Goal: Information Seeking & Learning: Learn about a topic

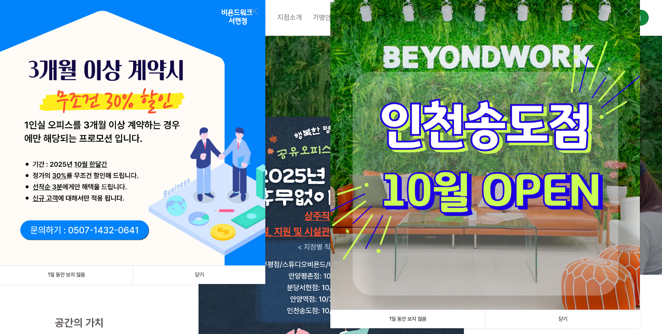
click at [215, 272] on link "닫기" at bounding box center [199, 275] width 133 height 18
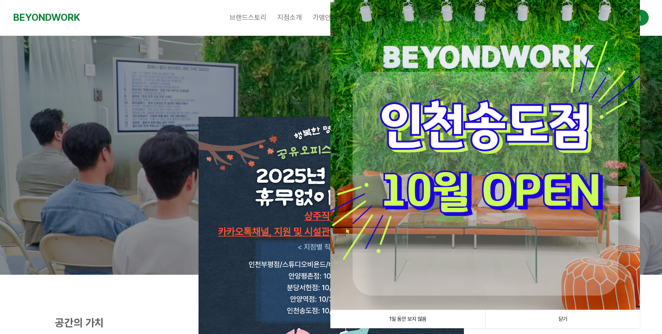
click at [591, 319] on link "닫기" at bounding box center [562, 319] width 155 height 18
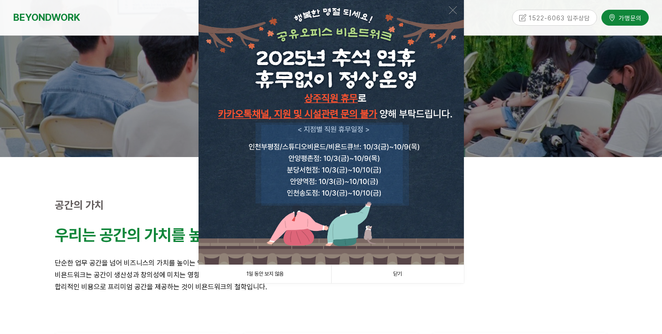
scroll to position [125, 0]
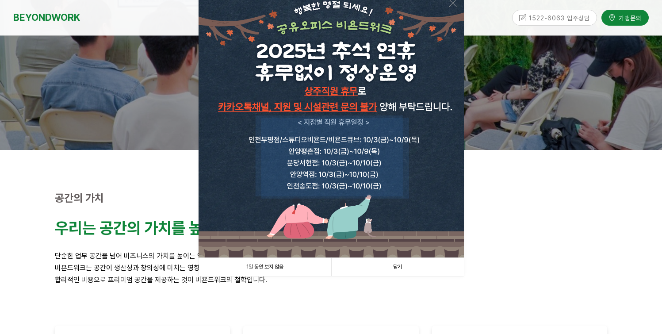
click at [389, 265] on link "닫기" at bounding box center [397, 267] width 133 height 18
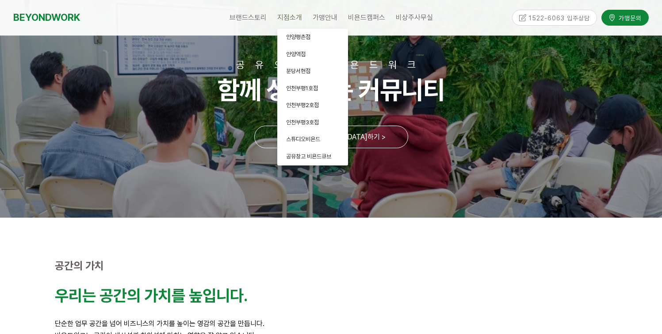
scroll to position [25, 0]
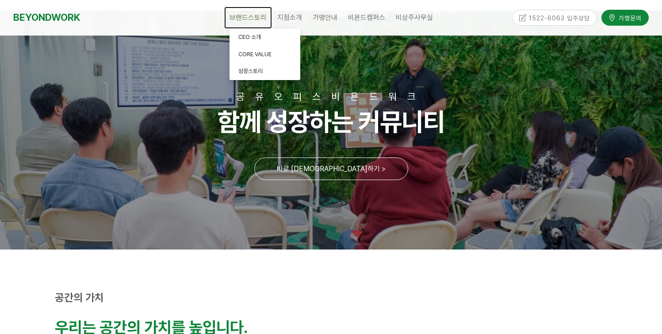
click at [252, 19] on span "브랜드스토리" at bounding box center [247, 17] width 37 height 8
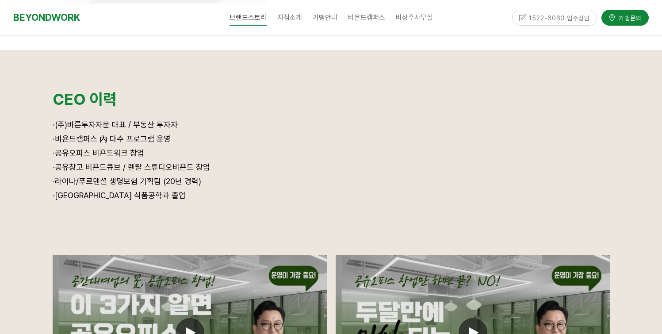
scroll to position [563, 0]
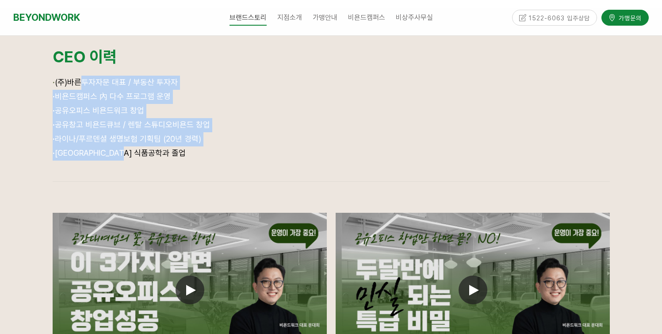
drag, startPoint x: 73, startPoint y: 84, endPoint x: 164, endPoint y: 155, distance: 116.3
click at [164, 155] on div "· (주)바른투자자문 대표 / 부동산 투자자 · 비욘드캠퍼스 內 다수 프로그램 운영 · 공유오피스 비욘드워크 창업 · 공유창고 비욘드큐브 / …" at bounding box center [331, 124] width 557 height 97
click at [164, 155] on p "· 서울대학교 식품공학과 졸업" at bounding box center [331, 153] width 557 height 14
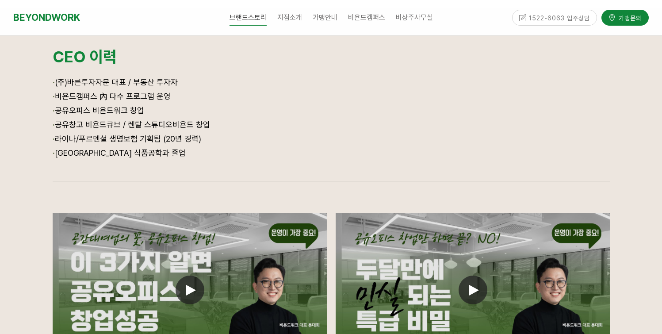
drag, startPoint x: 60, startPoint y: 152, endPoint x: 142, endPoint y: 147, distance: 82.8
click at [142, 147] on p "· 서울대학교 식품공학과 졸업" at bounding box center [331, 153] width 557 height 14
drag, startPoint x: 145, startPoint y: 155, endPoint x: 69, endPoint y: 152, distance: 77.0
click at [69, 152] on p "· 서울대학교 식품공학과 졸업" at bounding box center [331, 153] width 557 height 14
click at [69, 152] on span "· 서울대학교 식품공학과 졸업" at bounding box center [119, 152] width 133 height 9
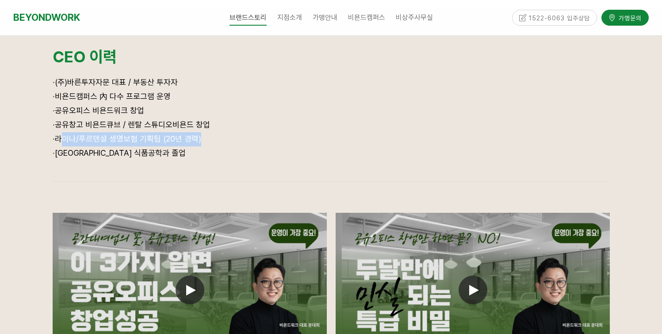
drag, startPoint x: 56, startPoint y: 140, endPoint x: 193, endPoint y: 138, distance: 137.1
click at [193, 138] on span "· 라이나/푸르덴셜 생명보험 기획팀 (20년 경력)" at bounding box center [127, 138] width 149 height 9
drag, startPoint x: 189, startPoint y: 138, endPoint x: 127, endPoint y: 142, distance: 62.0
click at [127, 142] on span "· 라이나/푸르덴셜 생명보험 기획팀 (20년 경력)" at bounding box center [127, 138] width 149 height 9
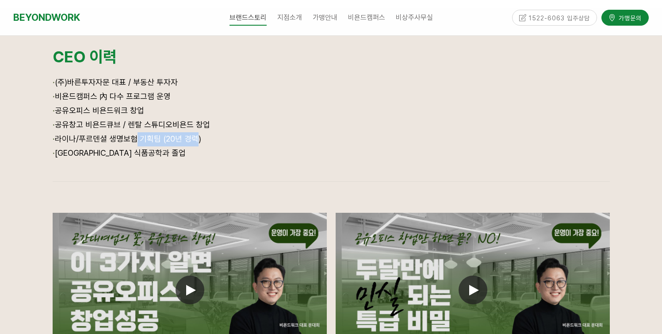
click at [127, 142] on span "· 라이나/푸르덴셜 생명보험 기획팀 (20년 경력)" at bounding box center [127, 138] width 149 height 9
drag, startPoint x: 63, startPoint y: 123, endPoint x: 203, endPoint y: 127, distance: 140.2
click at [203, 127] on span "· 공유창고 비욘드큐브 / 렌탈 스튜디오비욘드 창업" at bounding box center [131, 124] width 157 height 9
drag, startPoint x: 61, startPoint y: 113, endPoint x: 152, endPoint y: 113, distance: 91.5
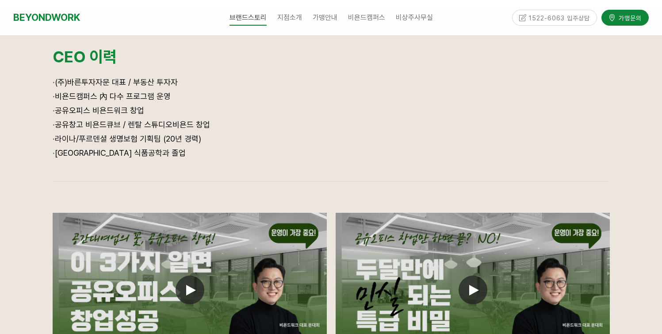
click at [152, 113] on p "· 공유오피스 비욘드워크 창업" at bounding box center [331, 111] width 557 height 14
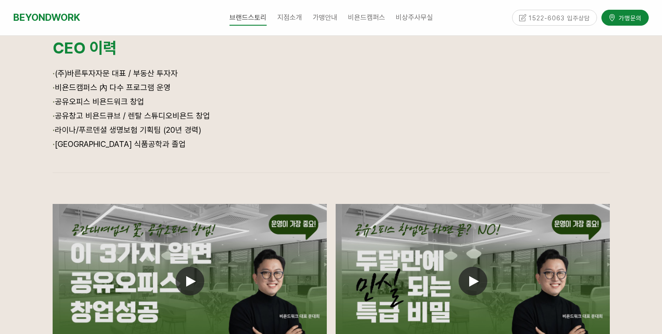
scroll to position [569, 0]
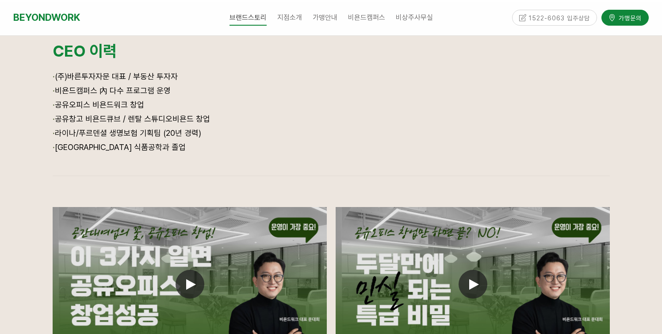
drag, startPoint x: 57, startPoint y: 76, endPoint x: 181, endPoint y: 77, distance: 123.8
click at [181, 77] on p "· (주)바른투자자문 대표 / 부동산 투자자" at bounding box center [331, 77] width 557 height 14
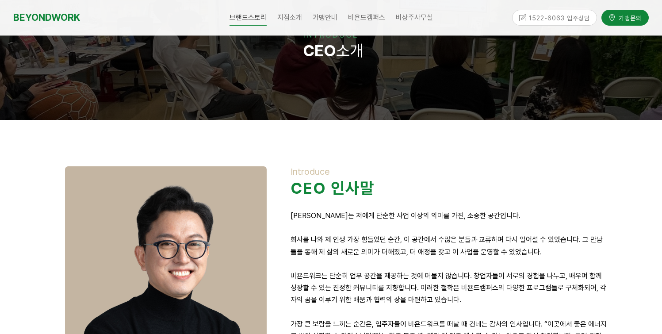
scroll to position [0, 0]
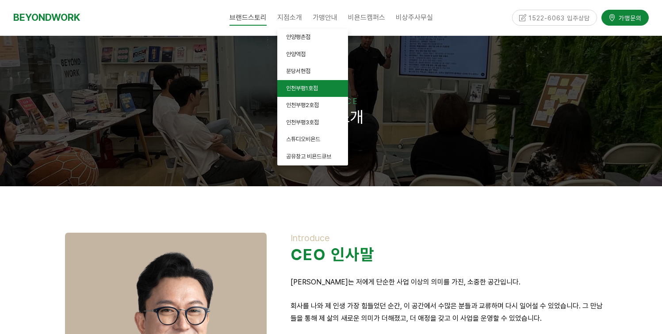
click at [318, 90] on span "인천부평1호점" at bounding box center [302, 88] width 32 height 7
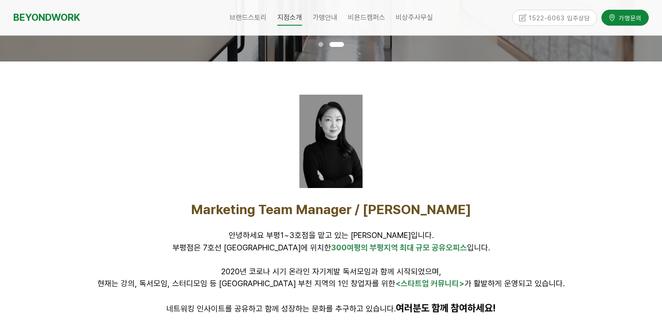
scroll to position [240, 0]
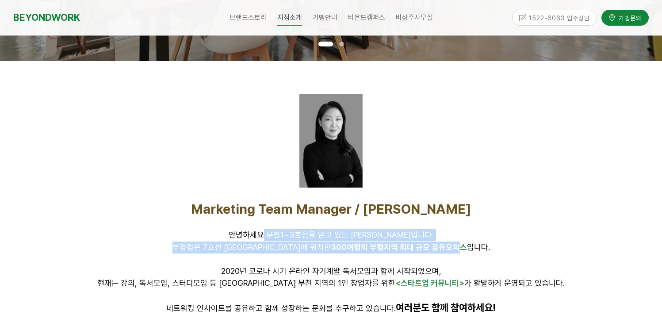
drag, startPoint x: 285, startPoint y: 235, endPoint x: 434, endPoint y: 248, distance: 150.0
click at [434, 248] on div "Marketing Team Manager / 김인환 안녕하세요 부평1~3호점을 맡고 있는 김인환입니다. 부평점은 7호선 굴포천역에 위치한 30…" at bounding box center [331, 258] width 553 height 114
click at [434, 248] on span "300여평의 부평지역 최대 규모 공유오피스" at bounding box center [399, 246] width 136 height 9
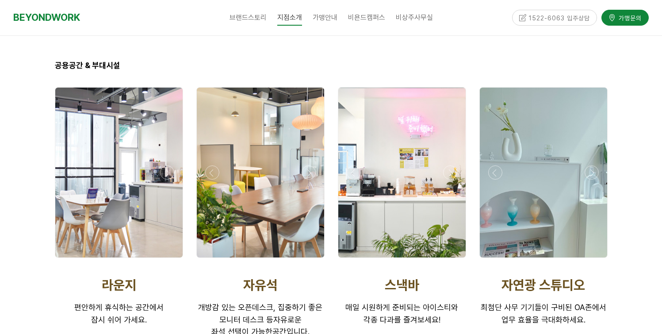
scroll to position [1436, 0]
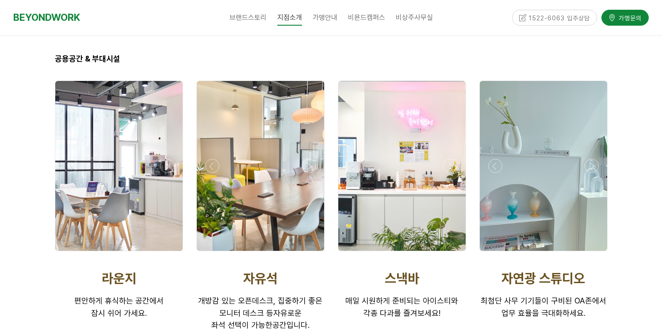
click at [316, 154] on div at bounding box center [260, 166] width 127 height 170
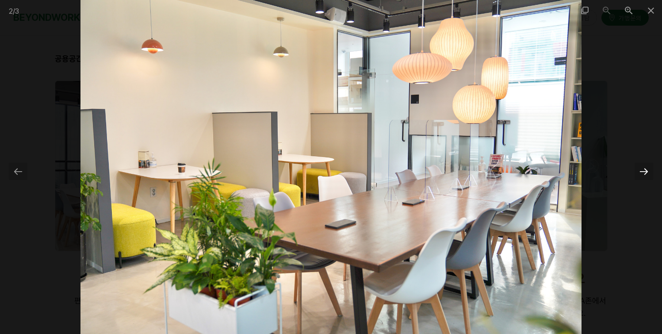
click at [643, 173] on div at bounding box center [643, 171] width 19 height 17
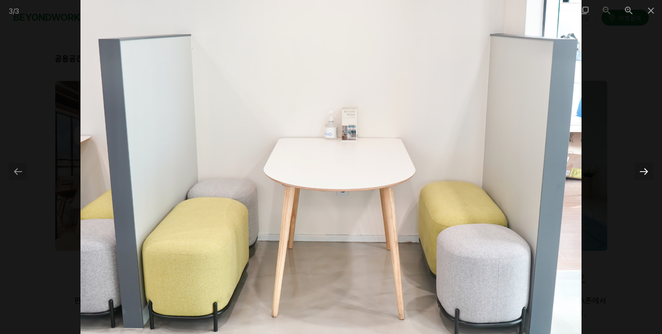
click at [643, 173] on div at bounding box center [643, 171] width 19 height 17
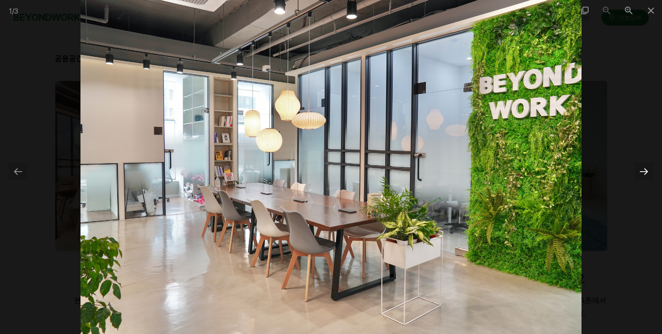
click at [643, 173] on div at bounding box center [643, 171] width 19 height 17
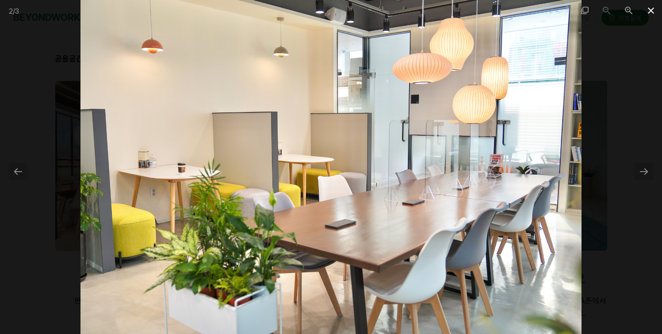
click at [652, 11] on span at bounding box center [651, 10] width 22 height 21
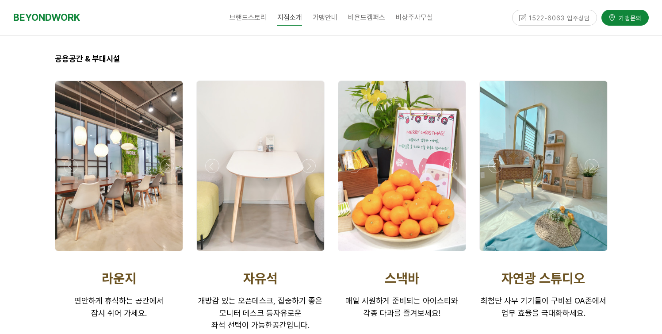
click at [284, 180] on div at bounding box center [260, 166] width 127 height 170
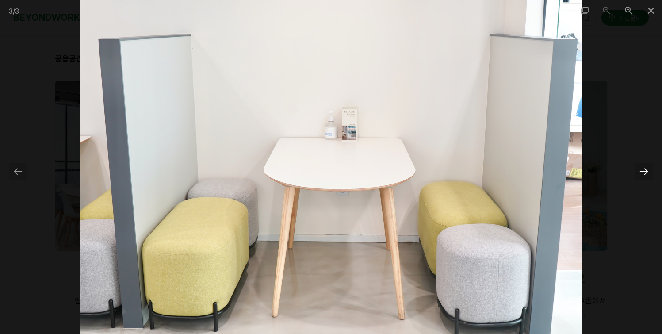
click at [639, 169] on div at bounding box center [643, 171] width 19 height 17
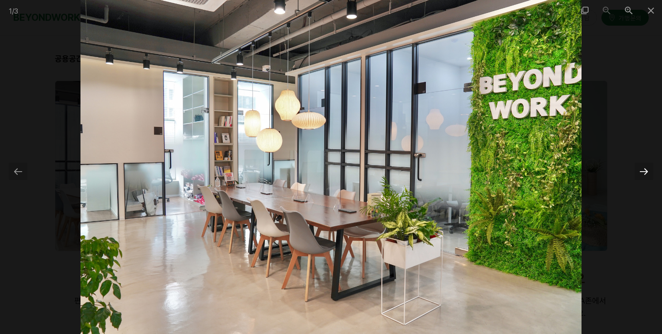
click at [639, 169] on div at bounding box center [643, 171] width 19 height 17
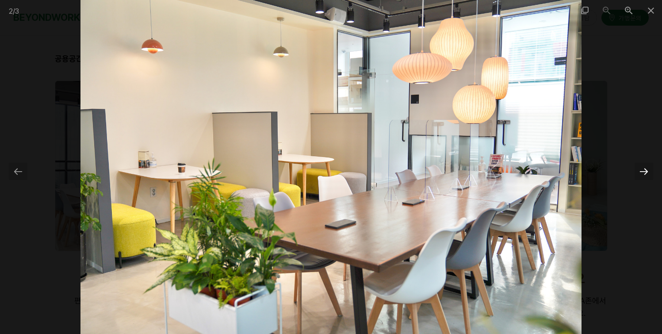
click at [639, 169] on div at bounding box center [643, 171] width 19 height 17
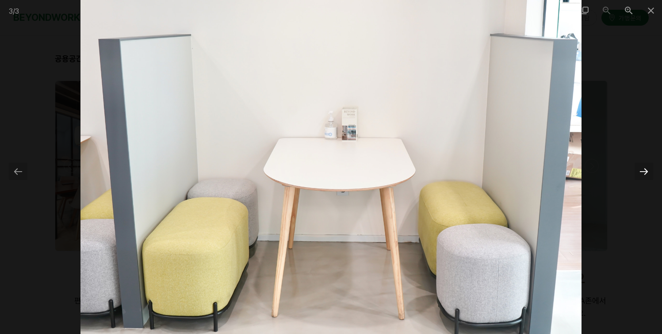
click at [639, 169] on div at bounding box center [643, 171] width 19 height 17
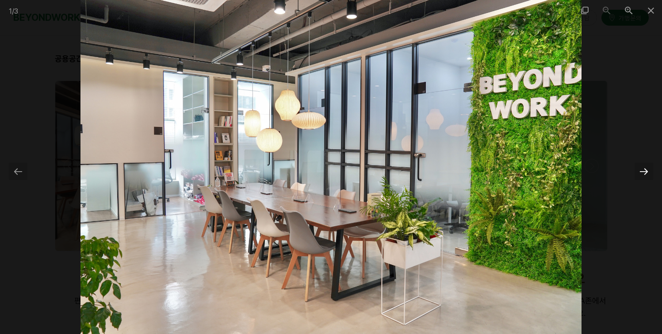
click at [645, 167] on div at bounding box center [643, 171] width 19 height 17
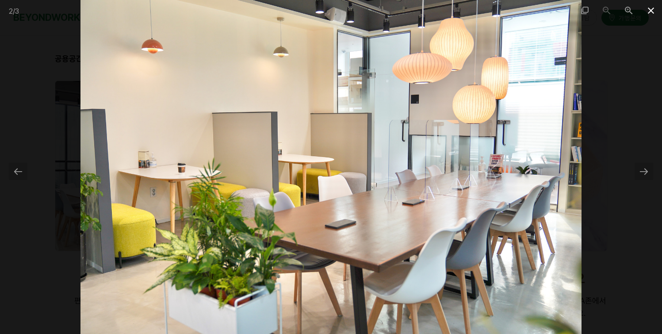
click at [648, 11] on span at bounding box center [651, 10] width 22 height 21
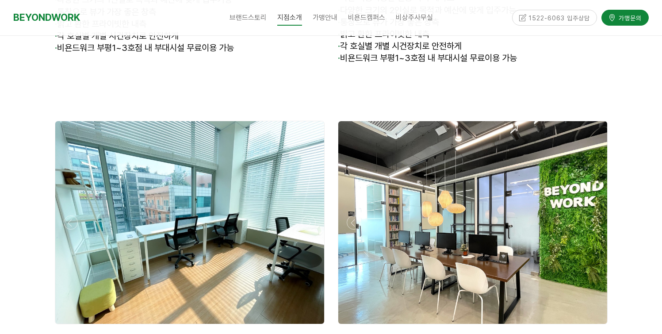
scroll to position [2556, 0]
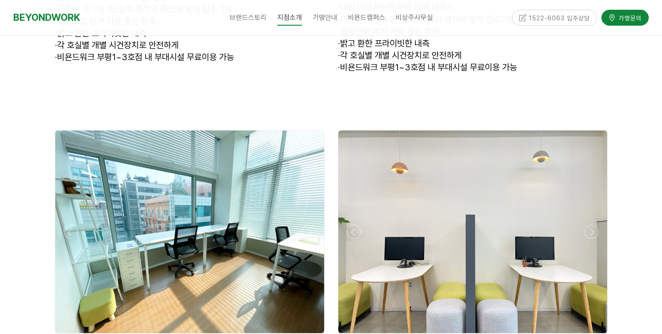
click at [592, 333] on div at bounding box center [473, 336] width 274 height 0
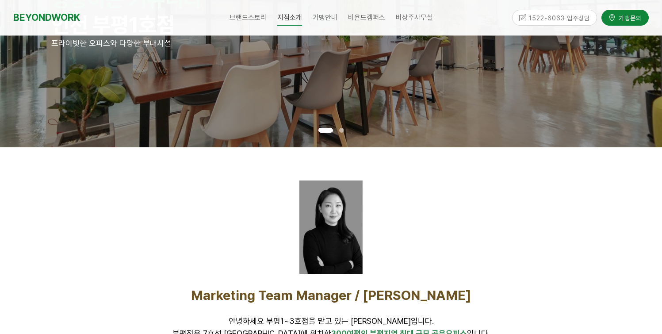
scroll to position [0, 0]
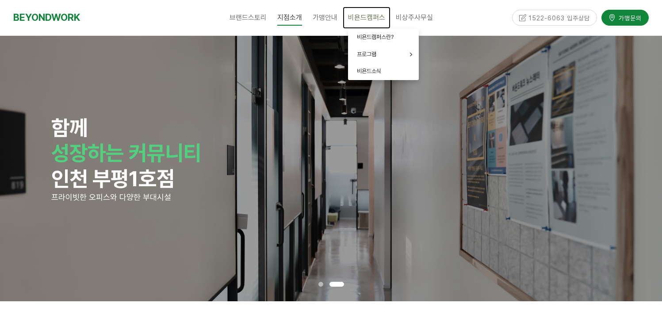
click at [367, 23] on link "비욘드캠퍼스" at bounding box center [367, 18] width 48 height 22
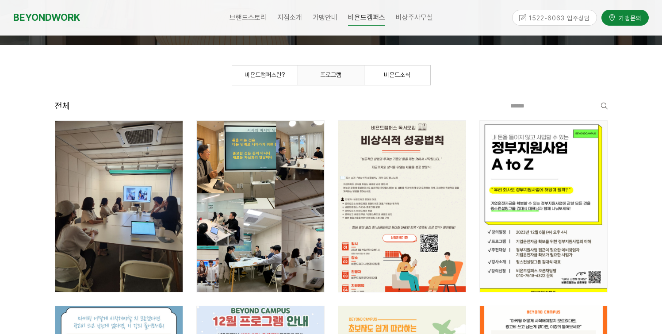
scroll to position [144, 0]
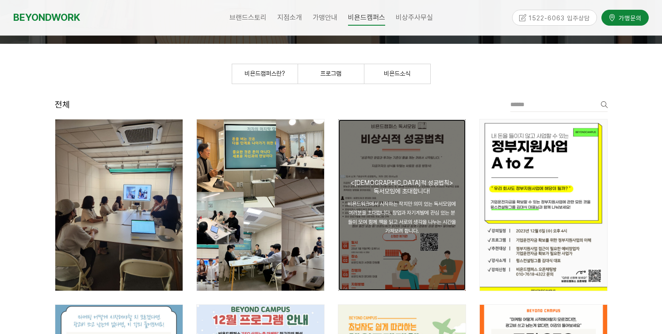
click at [393, 226] on div "비욘드워크에서 시작하는 작지만 의미 있는 독서모임에 여러분을 초대합니다. 창업과 자기계발에 관심 있는 분들이 모여 함께 책을 읽고 서로의 생각…" at bounding box center [402, 217] width 110 height 36
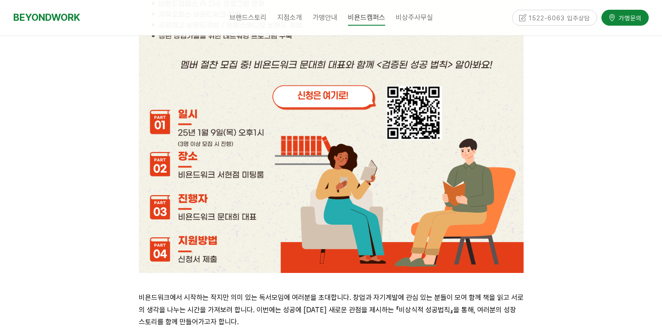
scroll to position [489, 0]
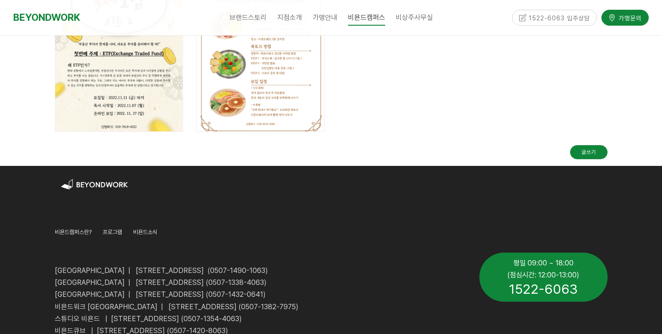
scroll to position [1414, 0]
